Goal: Task Accomplishment & Management: Use online tool/utility

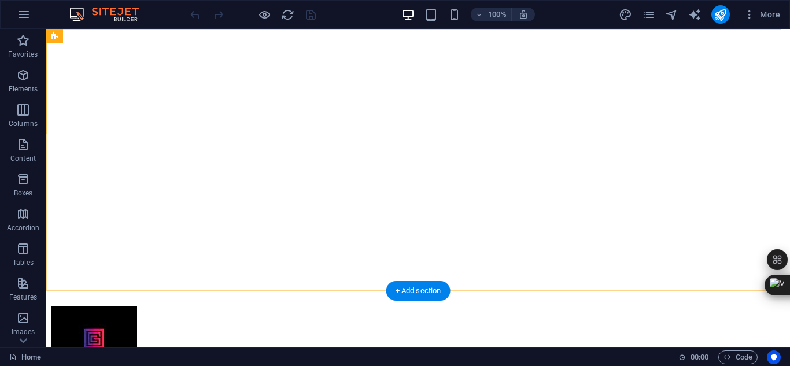
scroll to position [205, 0]
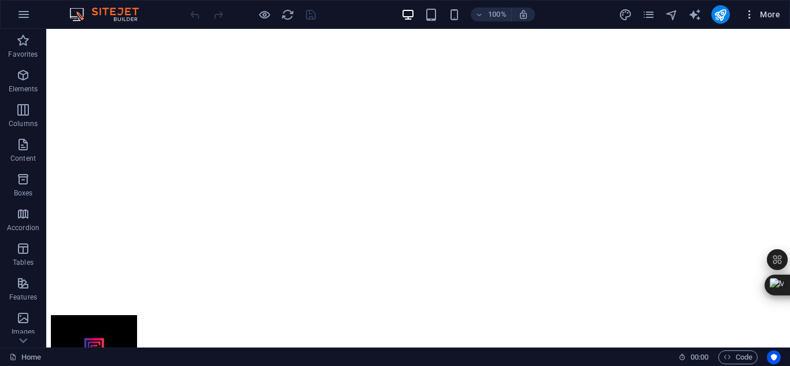
click at [752, 17] on icon "button" at bounding box center [750, 15] width 12 height 12
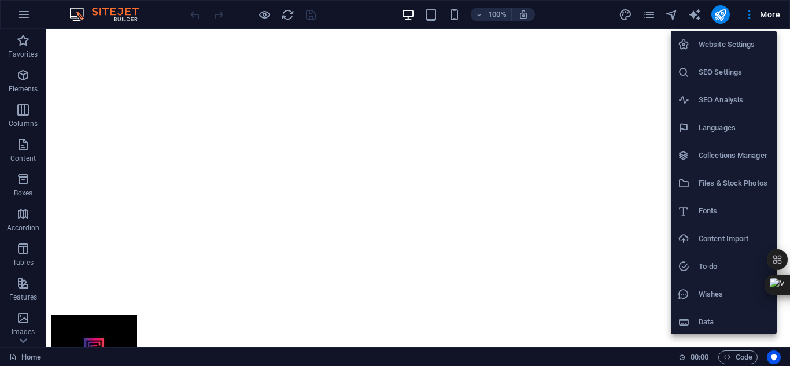
click at [391, 222] on div at bounding box center [395, 183] width 790 height 366
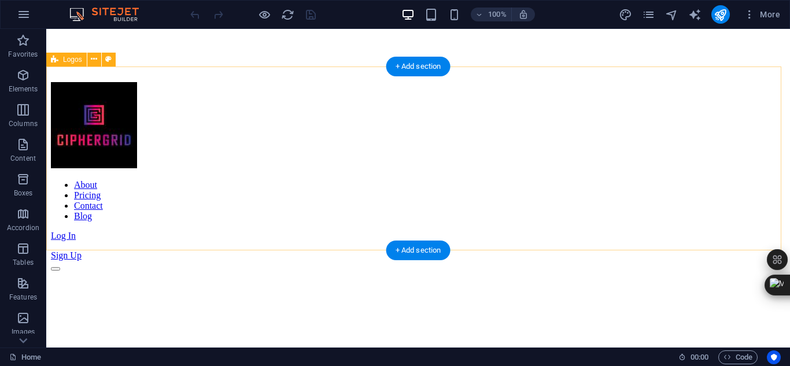
scroll to position [439, 0]
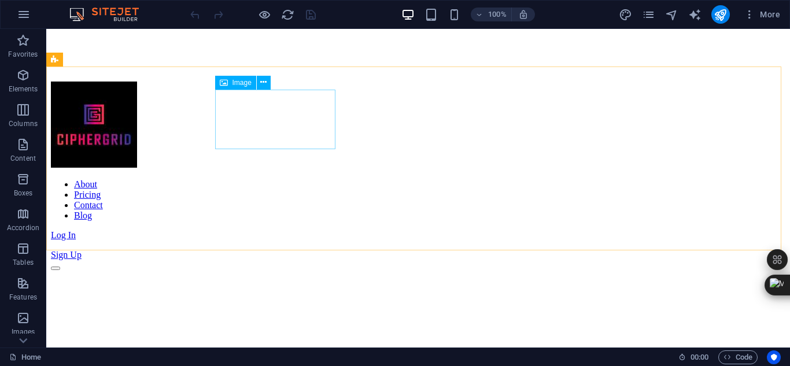
click at [233, 86] on span "Image" at bounding box center [242, 82] width 19 height 7
click at [233, 83] on span "Image" at bounding box center [242, 82] width 19 height 7
click at [266, 83] on icon at bounding box center [263, 82] width 6 height 12
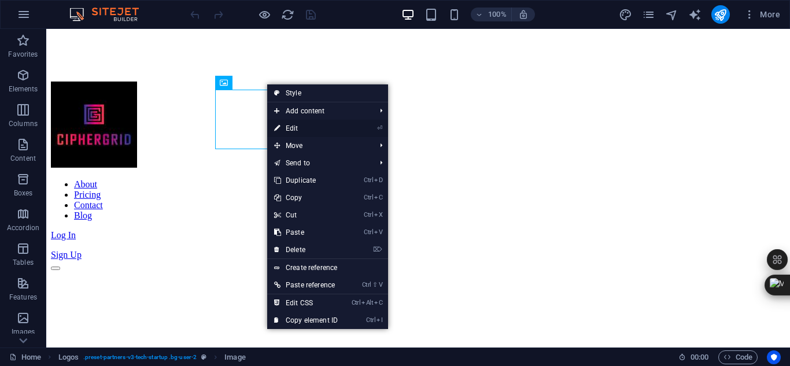
click at [322, 129] on link "⏎ Edit" at bounding box center [306, 128] width 78 height 17
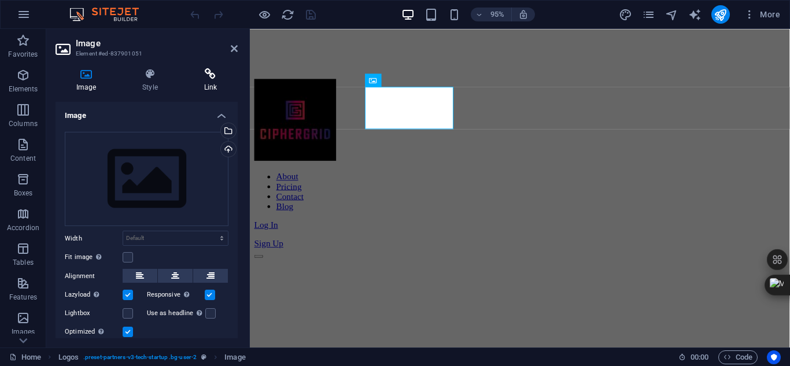
click at [209, 80] on h4 "Link" at bounding box center [210, 80] width 54 height 24
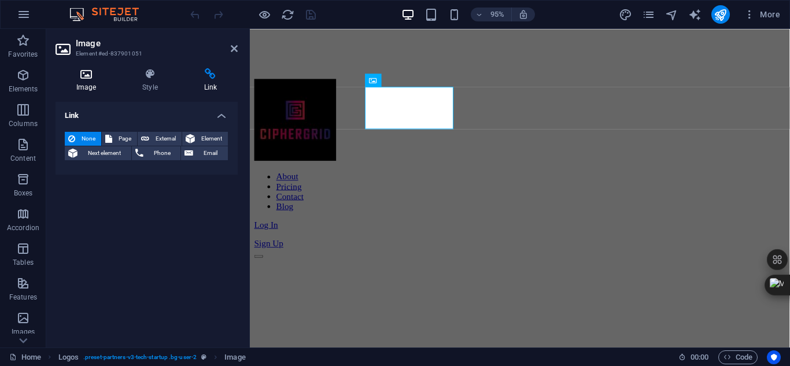
click at [86, 81] on h4 "Image" at bounding box center [89, 80] width 66 height 24
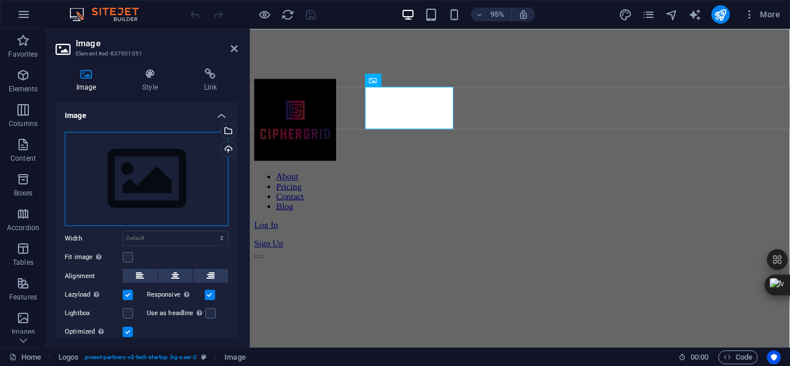
drag, startPoint x: 222, startPoint y: 149, endPoint x: 192, endPoint y: 190, distance: 50.1
click at [192, 190] on div "Drag files here, click to choose files or select files from Files or our free s…" at bounding box center [147, 179] width 164 height 95
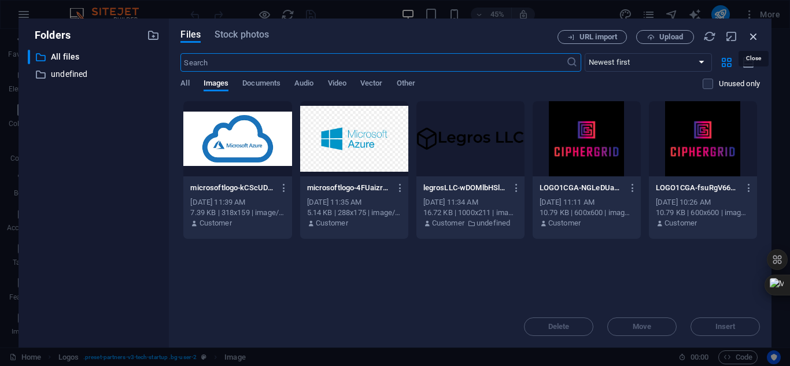
click at [754, 32] on icon "button" at bounding box center [754, 36] width 13 height 13
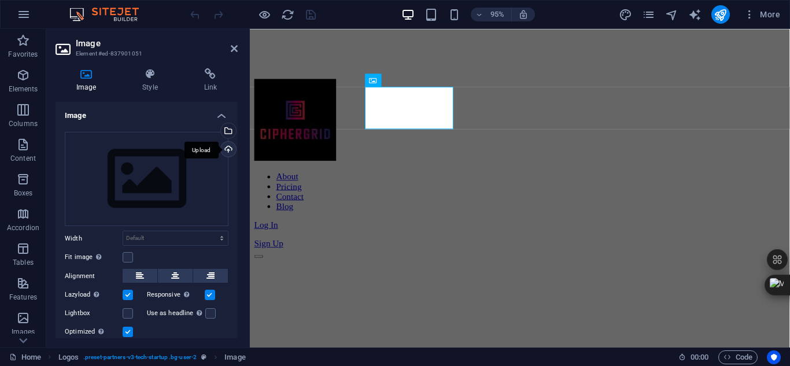
click at [224, 149] on div "Upload" at bounding box center [227, 150] width 17 height 17
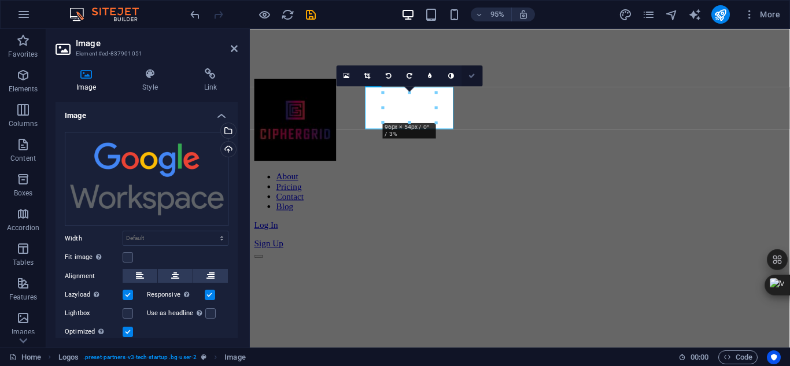
click at [472, 78] on icon at bounding box center [472, 75] width 7 height 6
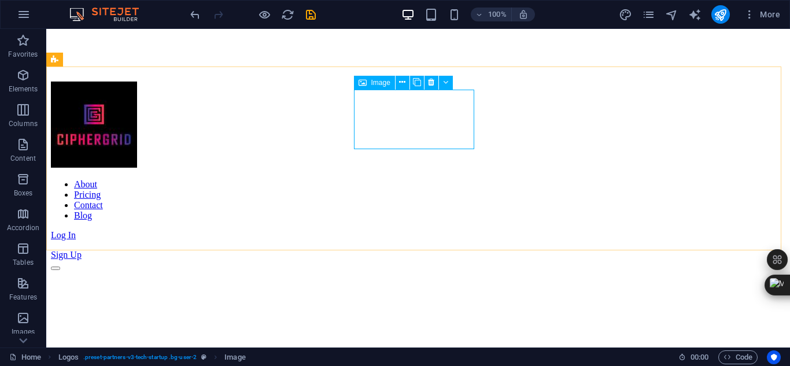
click at [370, 84] on div "Image" at bounding box center [374, 83] width 41 height 14
click at [383, 82] on span "Image" at bounding box center [380, 82] width 19 height 7
click at [447, 84] on icon at bounding box center [445, 82] width 5 height 12
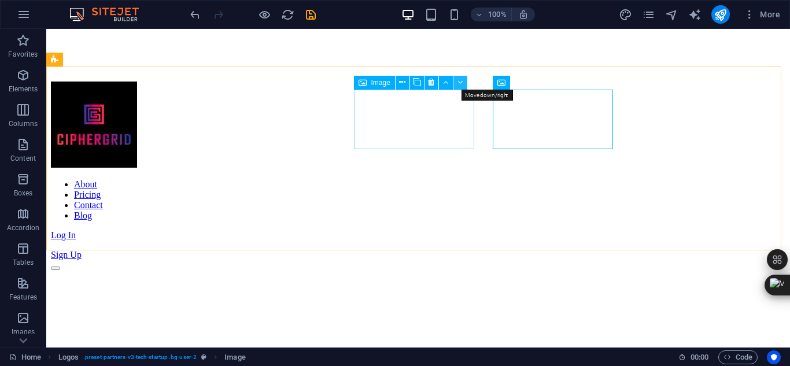
click at [461, 84] on icon at bounding box center [460, 82] width 5 height 12
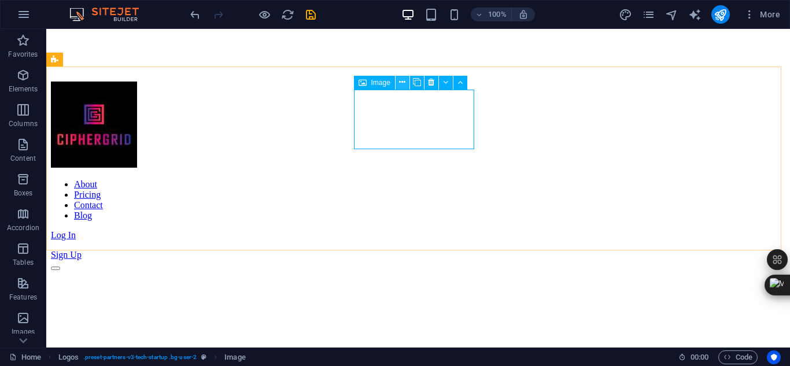
click at [401, 82] on icon at bounding box center [402, 82] width 6 height 12
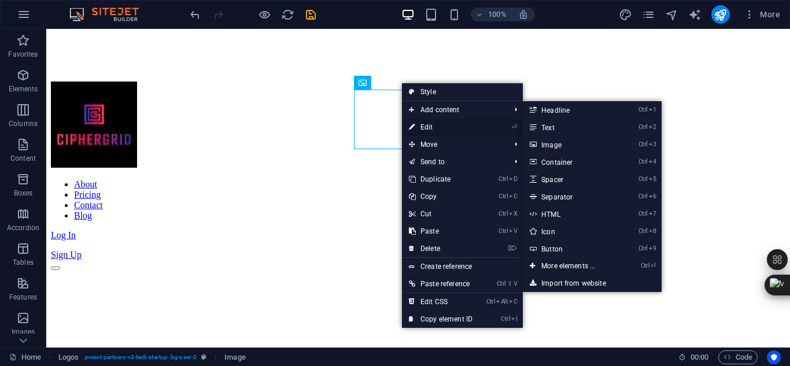
click at [432, 128] on link "⏎ Edit" at bounding box center [441, 127] width 78 height 17
select select "%"
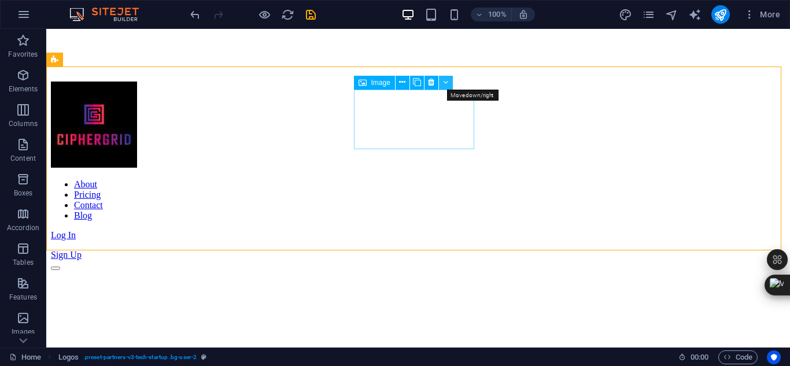
click at [448, 83] on icon at bounding box center [445, 82] width 5 height 12
click at [403, 82] on icon at bounding box center [402, 82] width 6 height 12
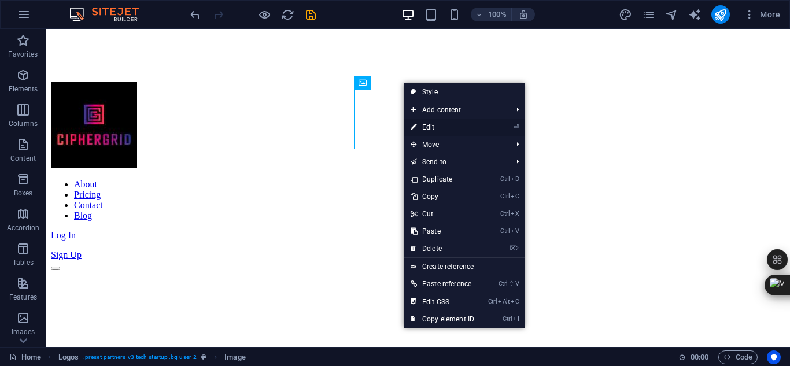
click at [443, 127] on link "⏎ Edit" at bounding box center [443, 127] width 78 height 17
select select "%"
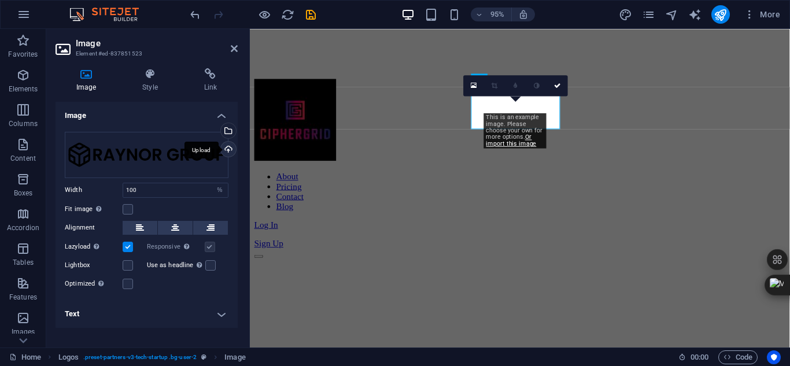
click at [229, 149] on div "Upload" at bounding box center [227, 150] width 17 height 17
